Goal: Task Accomplishment & Management: Use online tool/utility

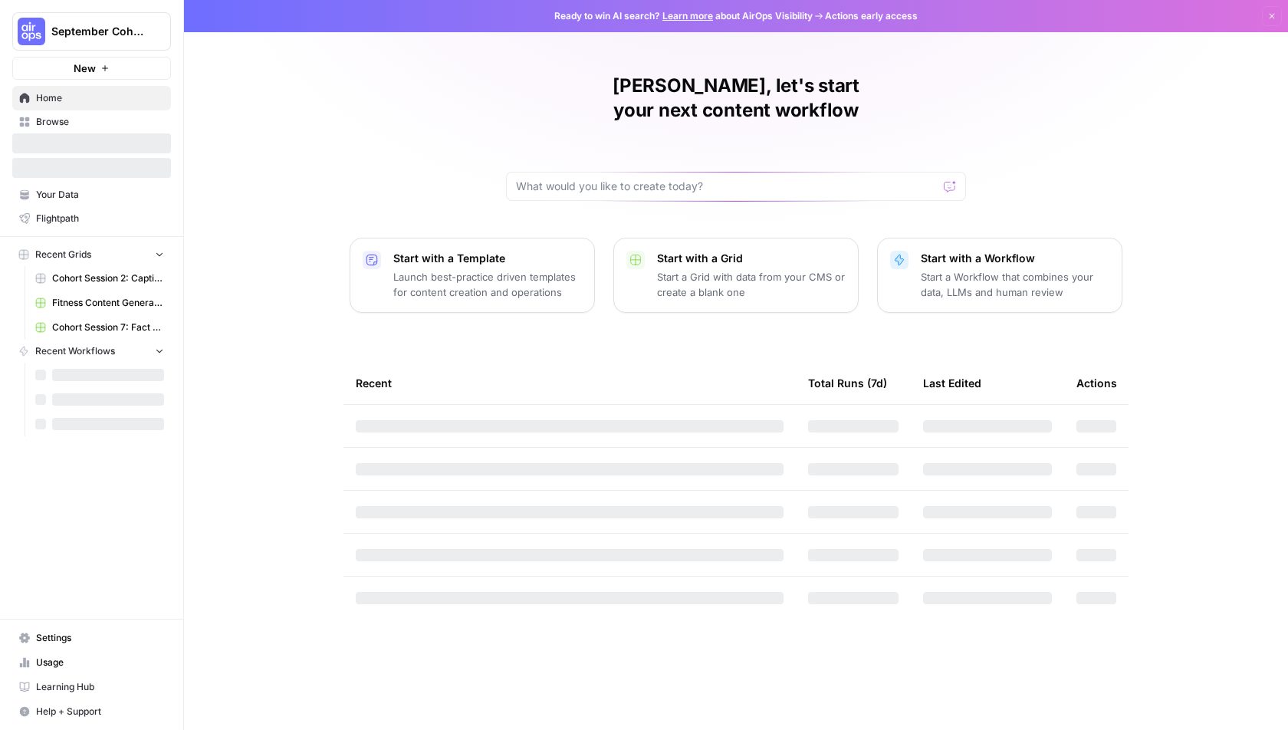
click at [120, 38] on span "September Cohort" at bounding box center [97, 31] width 93 height 15
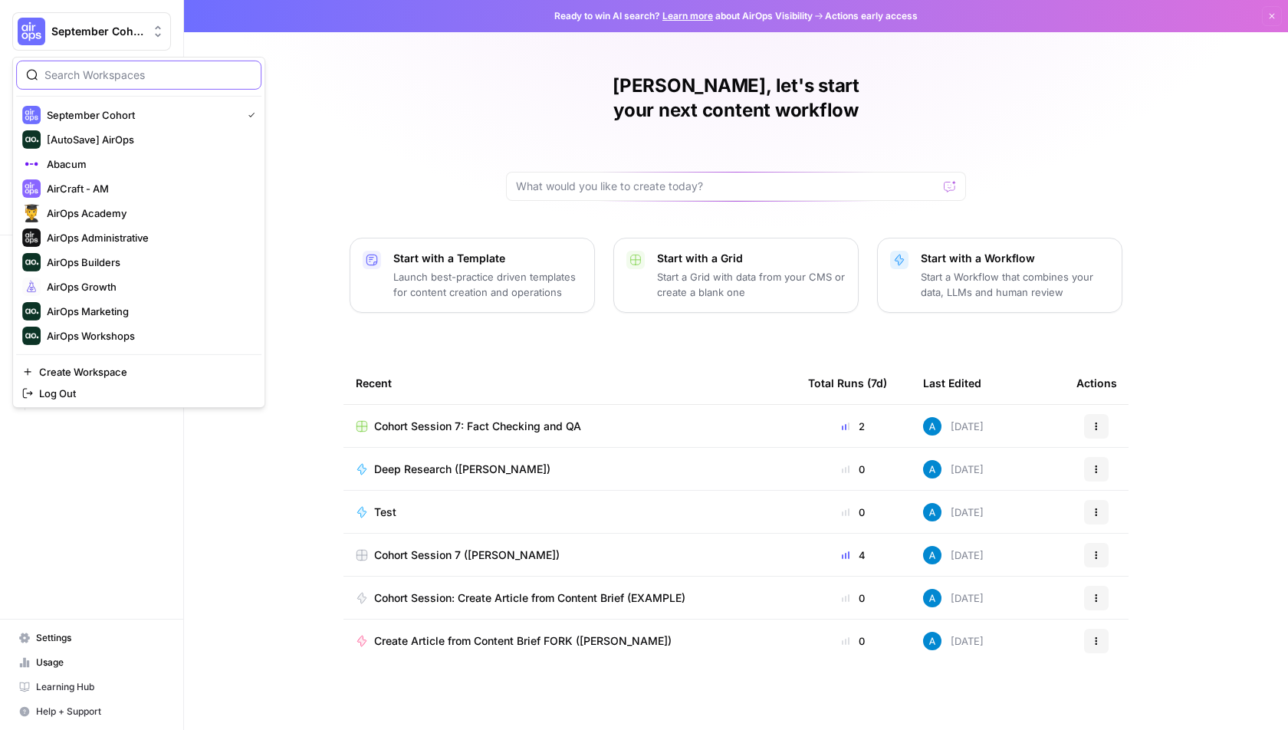
click at [103, 81] on input "search" at bounding box center [147, 74] width 207 height 15
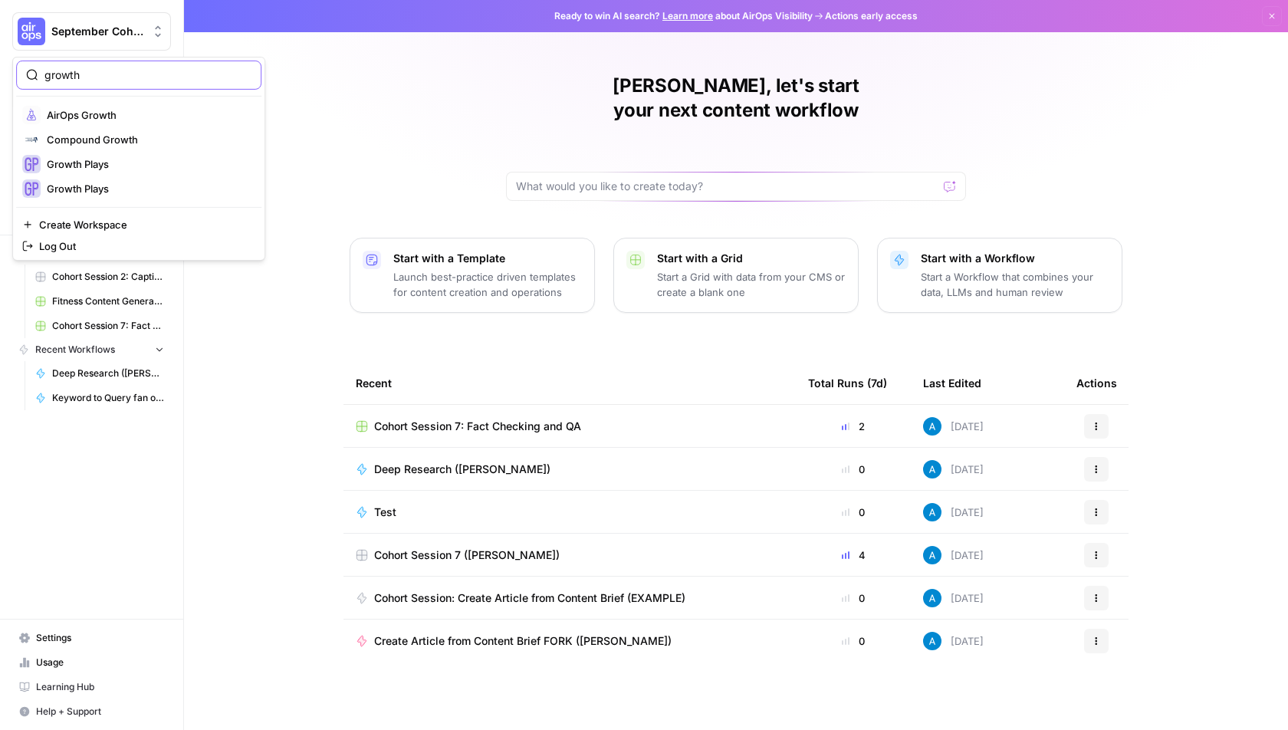
type input "growth"
click at [88, 120] on span "AirOps Growth" at bounding box center [148, 114] width 202 height 15
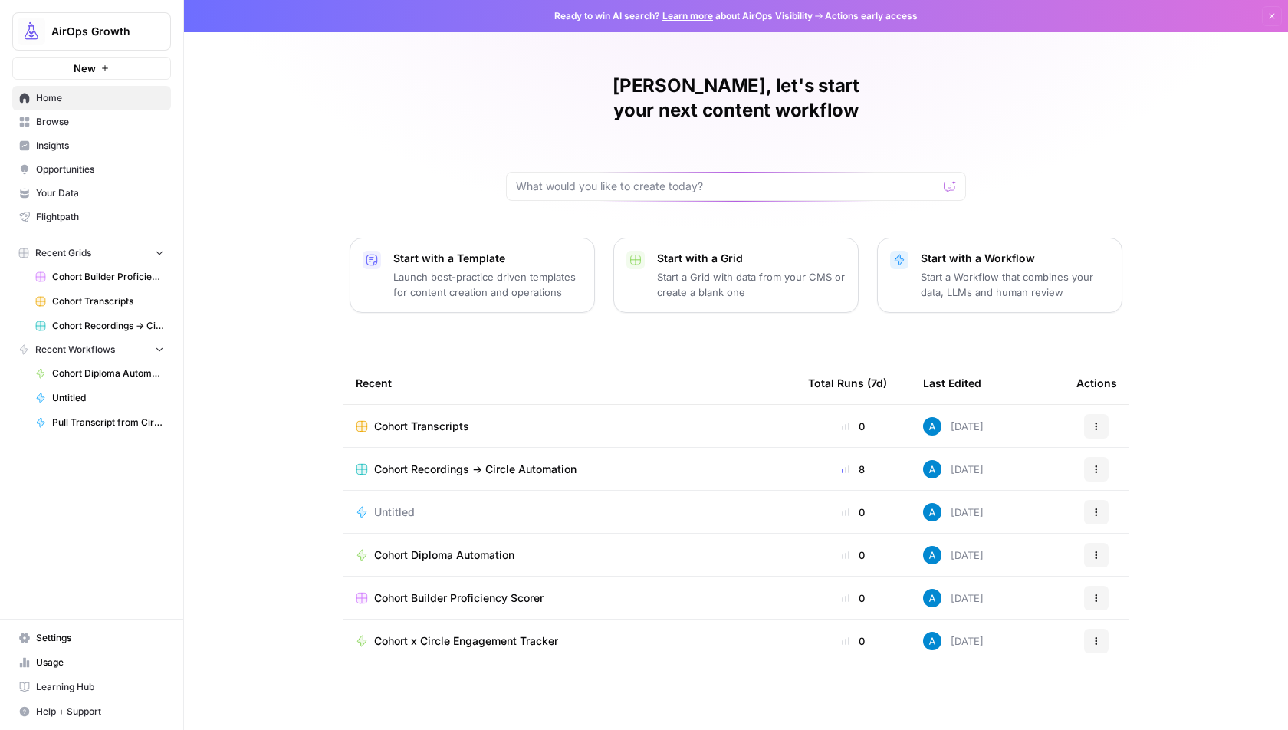
click at [462, 462] on span "Cohort Recordings -> Circle Automation" at bounding box center [475, 469] width 202 height 15
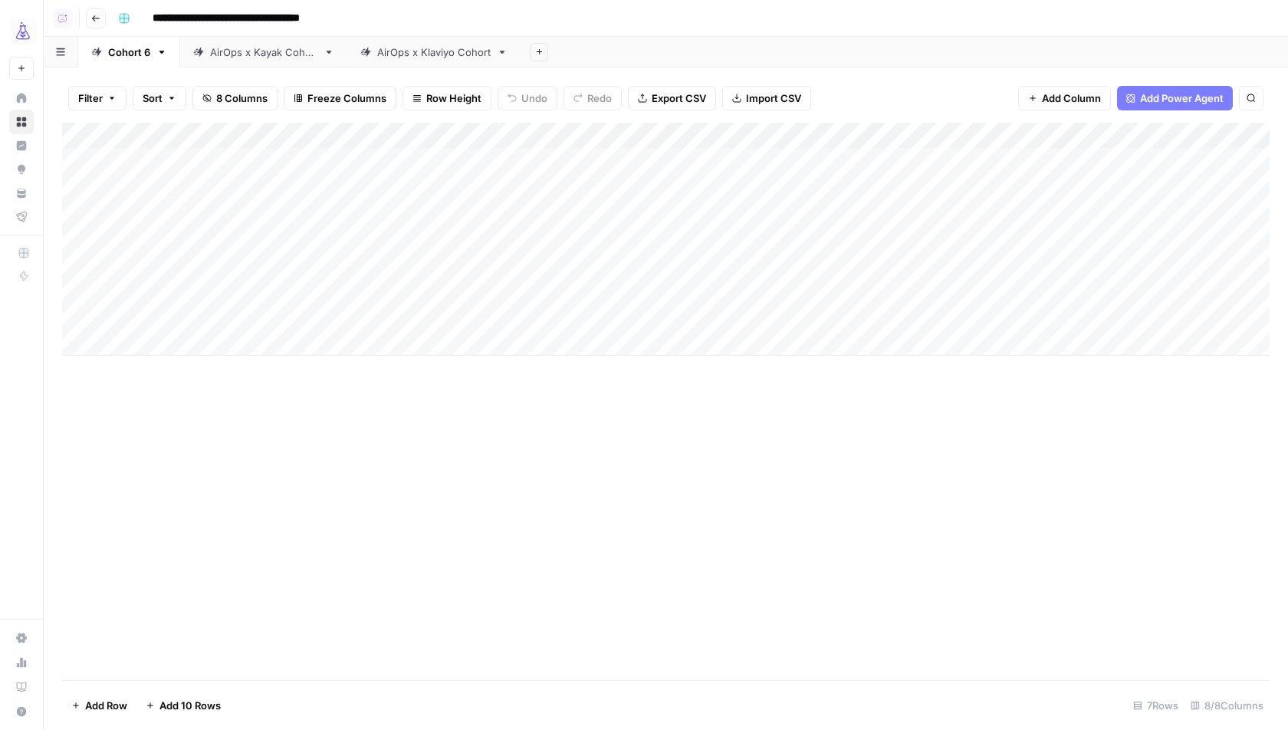
click at [258, 53] on div "AirOps x Kayak Cohort" at bounding box center [263, 51] width 107 height 15
click at [203, 294] on div "Add Column" at bounding box center [666, 213] width 1208 height 181
type textarea "**********"
click at [317, 432] on div "Add Column" at bounding box center [666, 402] width 1208 height 558
click at [661, 290] on div "Add Column" at bounding box center [666, 226] width 1208 height 207
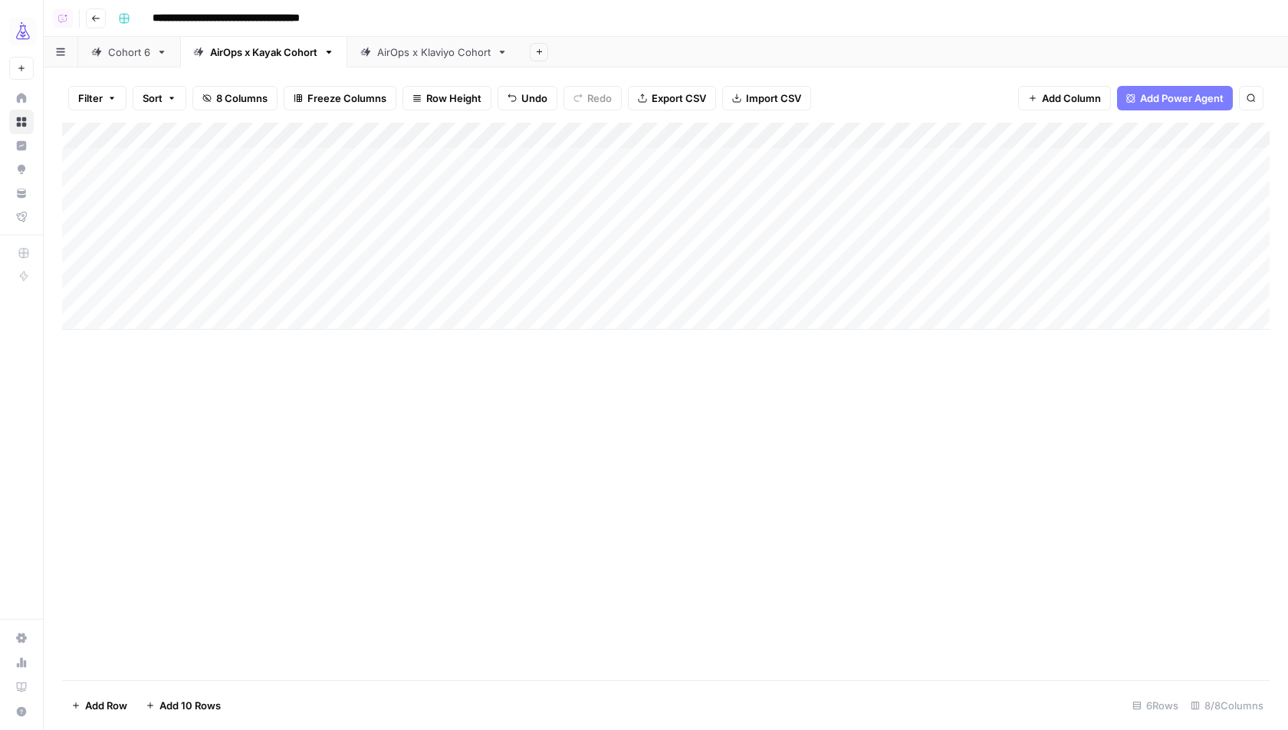
click at [119, 54] on div "Cohort 6" at bounding box center [129, 51] width 42 height 15
click at [159, 339] on div "Add Column" at bounding box center [666, 239] width 1208 height 233
click at [176, 347] on div "Add Column" at bounding box center [666, 252] width 1208 height 259
type textarea "**********"
click at [236, 414] on div "Add Column" at bounding box center [666, 402] width 1208 height 558
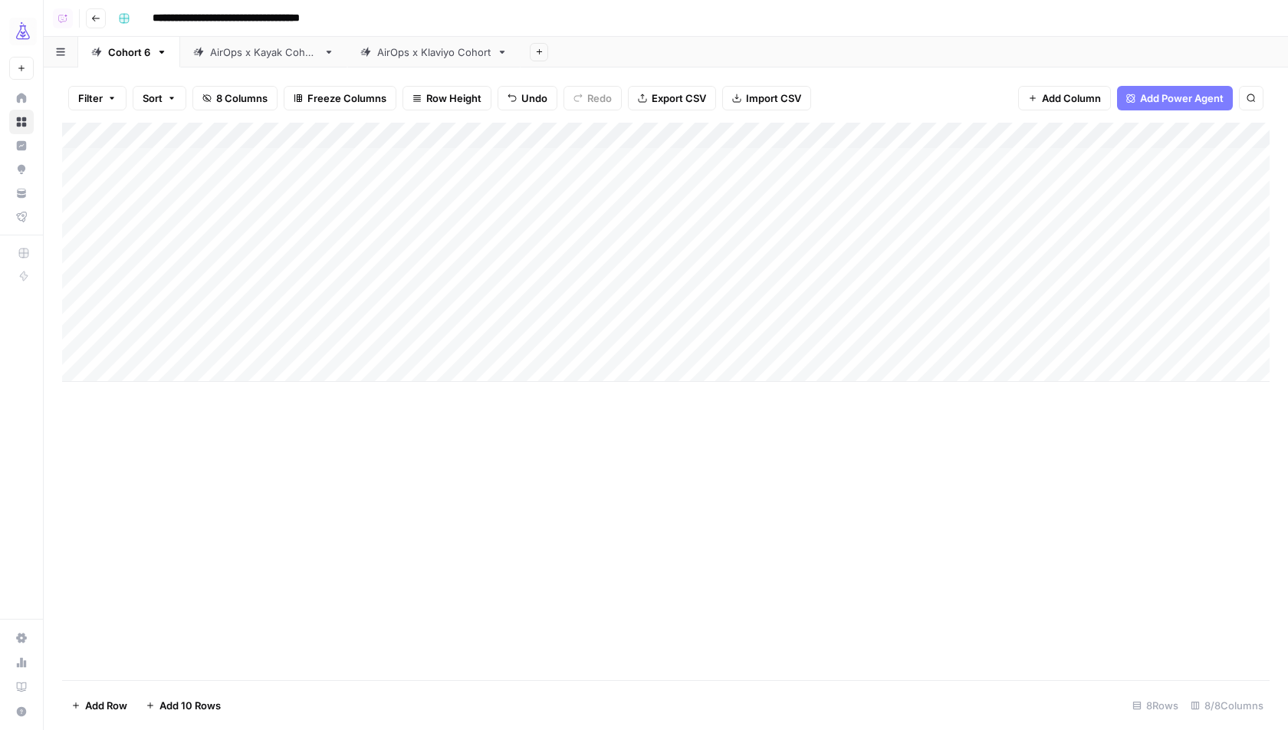
click at [434, 339] on div "Add Column" at bounding box center [666, 252] width 1208 height 259
click at [410, 57] on div "AirOps x Klaviyo Cohort" at bounding box center [434, 51] width 114 height 15
click at [204, 215] on div "Add Column" at bounding box center [666, 174] width 1208 height 103
type textarea "**********"
click at [310, 364] on div "Add Column" at bounding box center [666, 402] width 1208 height 558
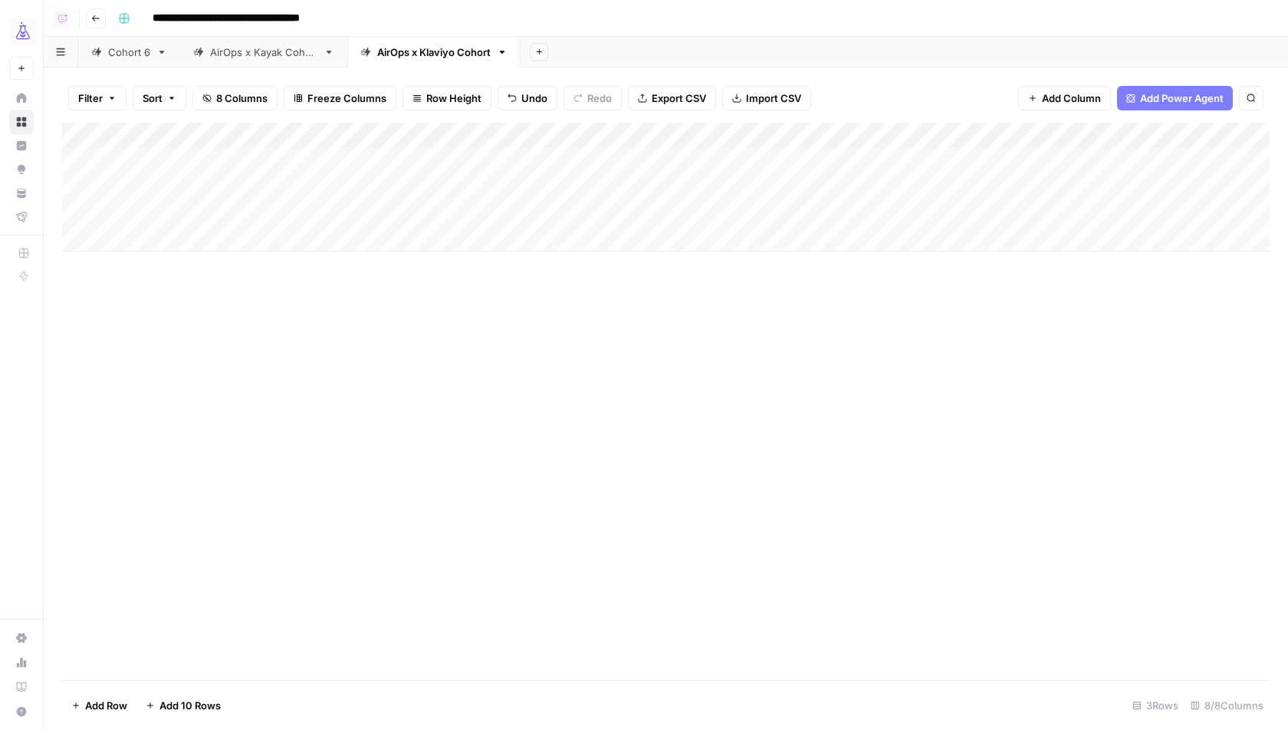
click at [655, 213] on div "Add Column" at bounding box center [666, 187] width 1208 height 129
